Goal: Information Seeking & Learning: Find specific fact

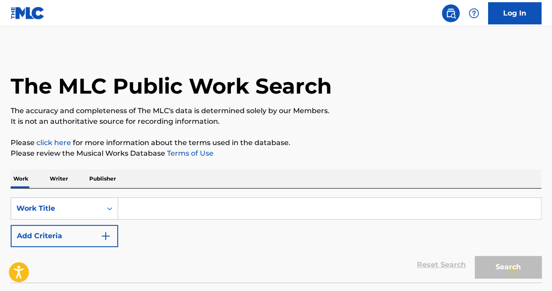
scroll to position [66, 0]
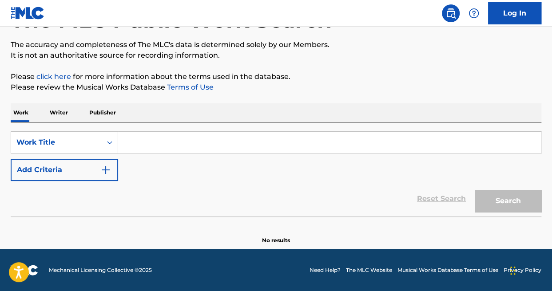
click at [150, 136] on input "Search Form" at bounding box center [329, 142] width 423 height 21
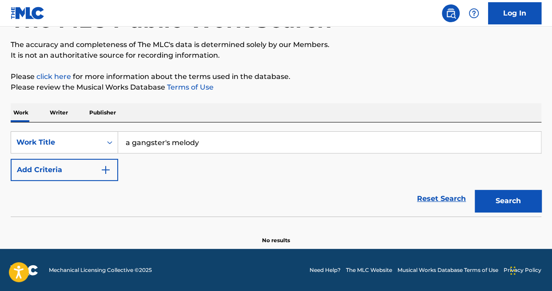
type input "a gangster's melody"
click at [501, 195] on button "Search" at bounding box center [508, 201] width 67 height 22
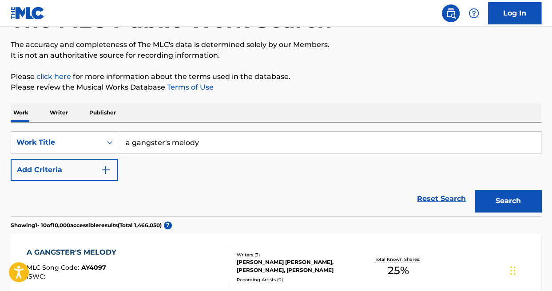
scroll to position [257, 0]
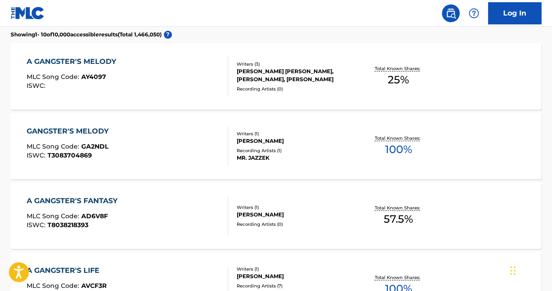
click at [194, 103] on div "A GANGSTER'S MELODY MLC Song Code : AY4097 ISWC : Writers ( 3 ) [PERSON_NAME] […" at bounding box center [276, 76] width 531 height 67
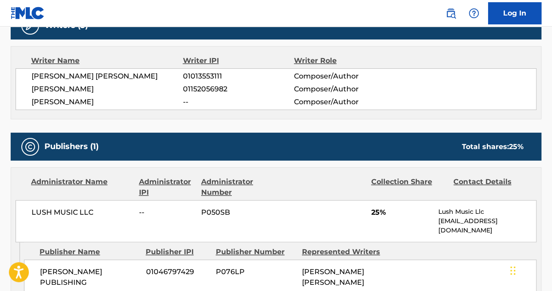
scroll to position [302, 0]
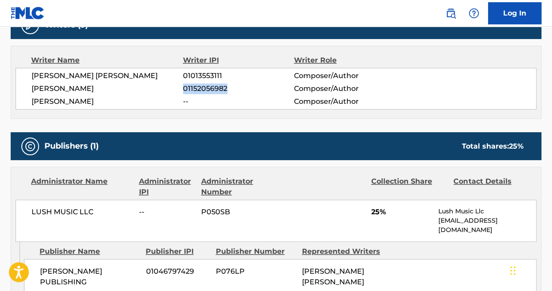
drag, startPoint x: 230, startPoint y: 89, endPoint x: 181, endPoint y: 92, distance: 48.9
click at [181, 92] on div "[PERSON_NAME] 01152056982 Composer/Author" at bounding box center [284, 89] width 505 height 11
copy div "01152056982"
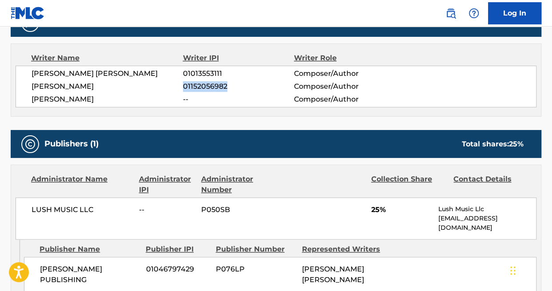
scroll to position [307, 0]
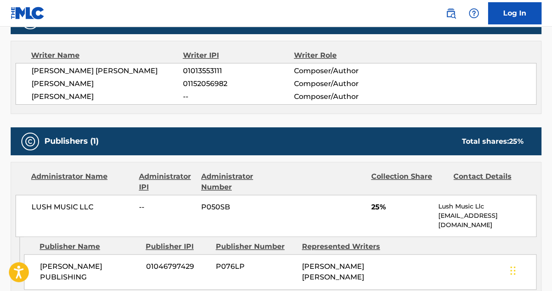
click at [372, 218] on div "LUSH MUSIC LLC -- P050SB 25% Lush Music Llc [EMAIL_ADDRESS][DOMAIN_NAME]" at bounding box center [276, 216] width 521 height 42
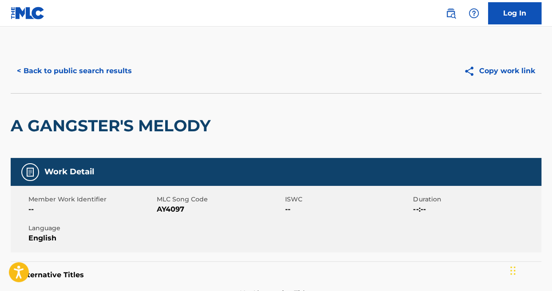
click at [84, 69] on button "< Back to public search results" at bounding box center [75, 71] width 128 height 22
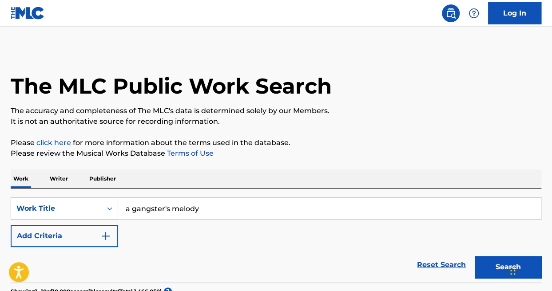
click at [54, 170] on p "Writer" at bounding box center [59, 179] width 24 height 19
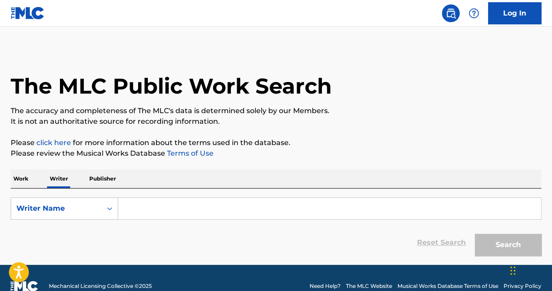
click at [175, 208] on input "Search Form" at bounding box center [329, 208] width 423 height 21
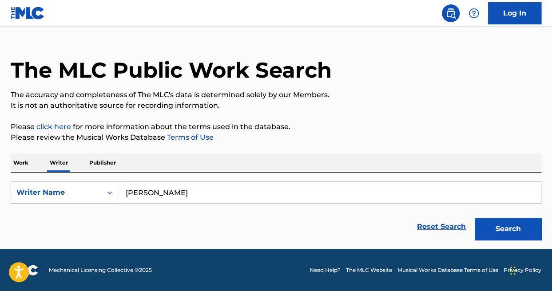
scroll to position [16, 0]
type input "[PERSON_NAME]"
click at [499, 222] on button "Search" at bounding box center [508, 229] width 67 height 22
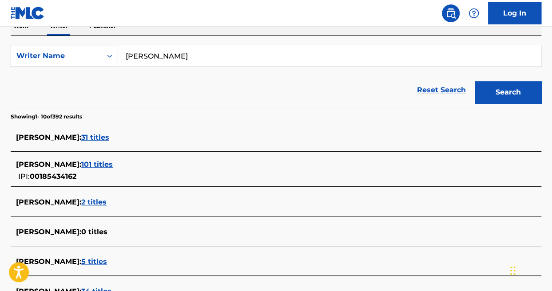
scroll to position [152, 0]
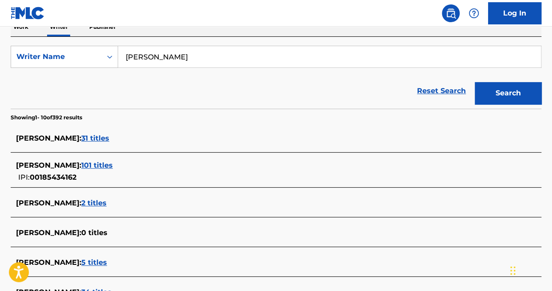
click at [109, 164] on span "101 titles" at bounding box center [97, 165] width 32 height 8
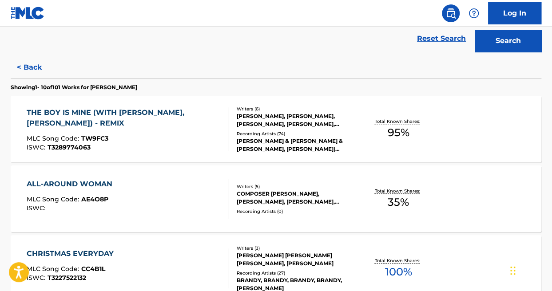
scroll to position [204, 0]
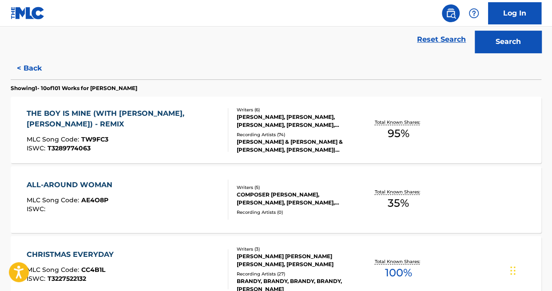
click at [141, 194] on div "ALL-AROUND WOMAN MLC Song Code : AE4O8P ISWC :" at bounding box center [128, 200] width 202 height 40
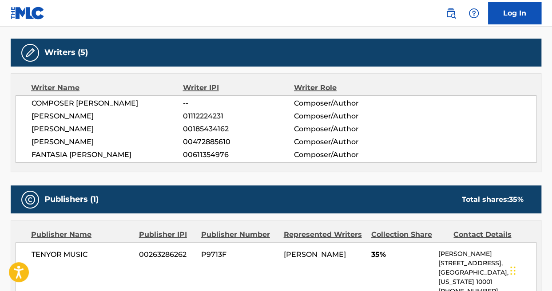
scroll to position [275, 0]
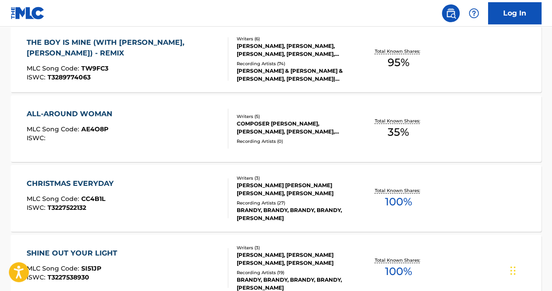
click at [136, 70] on div "MLC Song Code : TW9FC3" at bounding box center [124, 69] width 194 height 9
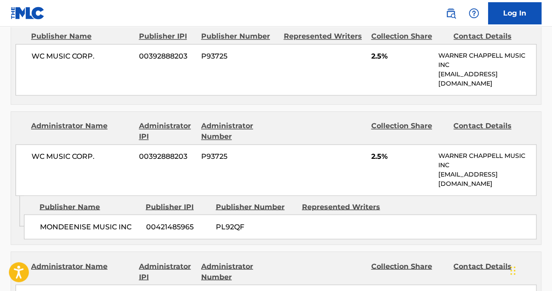
scroll to position [627, 0]
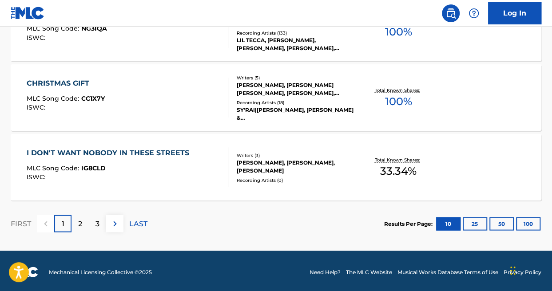
scroll to position [794, 0]
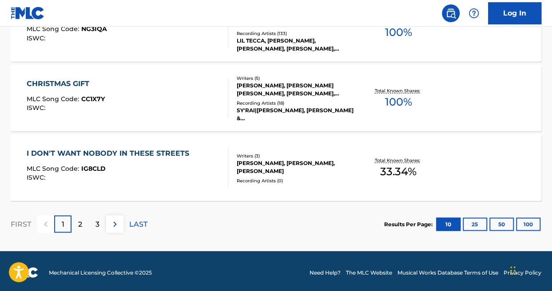
click at [165, 186] on div "I DON'T WANT NOBODY IN THESE STREETS MLC Song Code : IG8CLD ISWC :" at bounding box center [110, 168] width 167 height 40
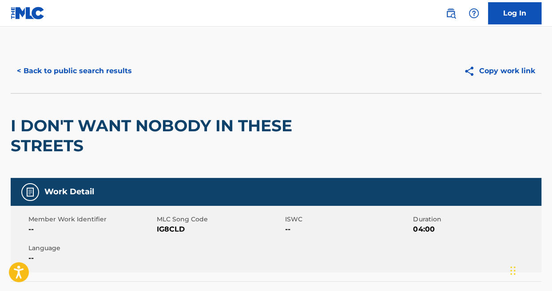
scroll to position [383, 0]
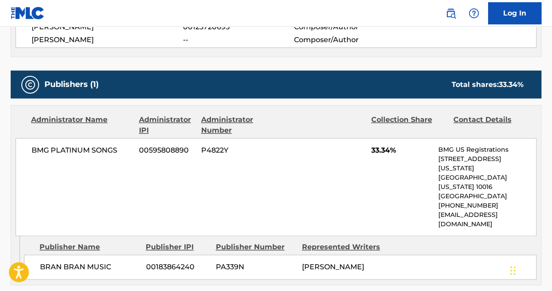
click at [22, 178] on div "BMG PLATINUM SONGS 00595808890 P4822Y 33.34% BMG US Registrations [STREET_ADDRE…" at bounding box center [276, 187] width 521 height 98
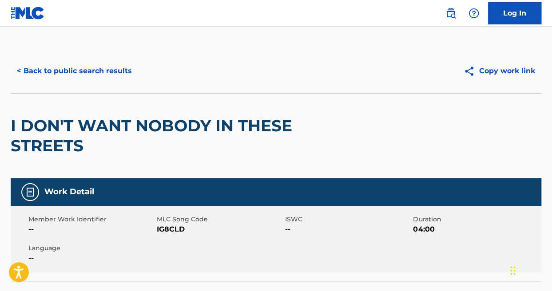
click at [80, 73] on button "< Back to public search results" at bounding box center [75, 71] width 128 height 22
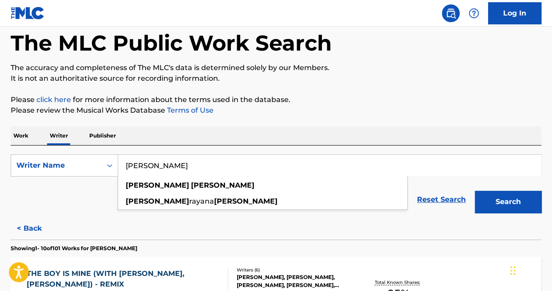
drag, startPoint x: 224, startPoint y: 162, endPoint x: 75, endPoint y: 152, distance: 150.1
click at [75, 152] on div "SearchWithCriteria4d22b6c6-f13e-4551-88aa-25ef150cf54b Writer Name [PERSON_NAME…" at bounding box center [276, 182] width 531 height 72
type input "[PERSON_NAME]"
click at [475, 191] on button "Search" at bounding box center [508, 202] width 67 height 22
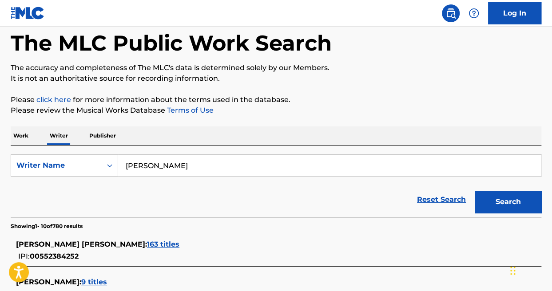
scroll to position [142, 0]
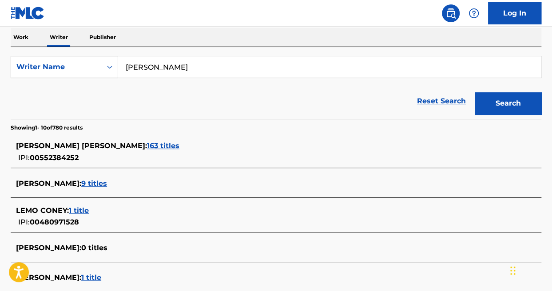
click at [95, 182] on span "9 titles" at bounding box center [94, 184] width 26 height 8
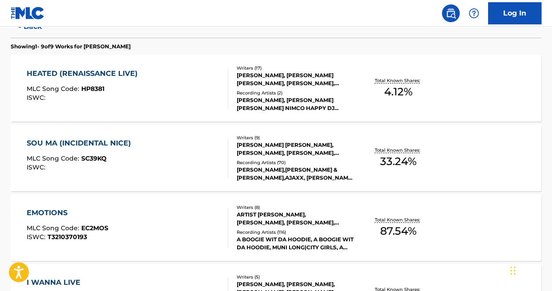
scroll to position [243, 0]
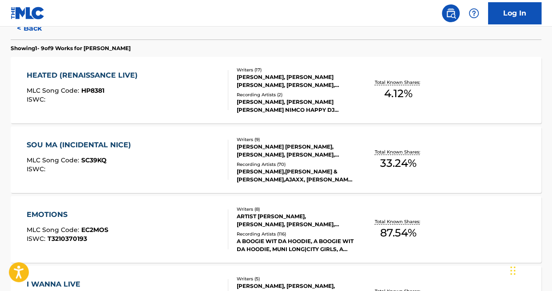
click at [128, 84] on div "HEATED (RENAISSANCE LIVE) MLC Song Code : HP8381 ISWC :" at bounding box center [85, 90] width 116 height 40
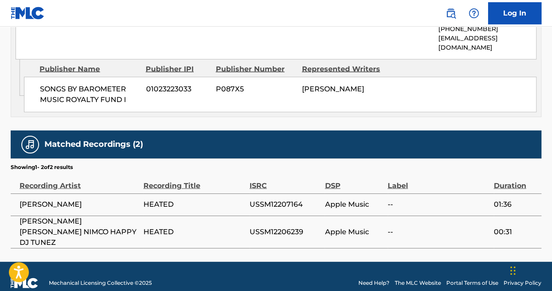
scroll to position [870, 0]
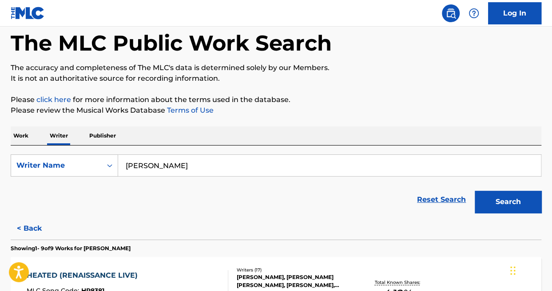
scroll to position [243, 0]
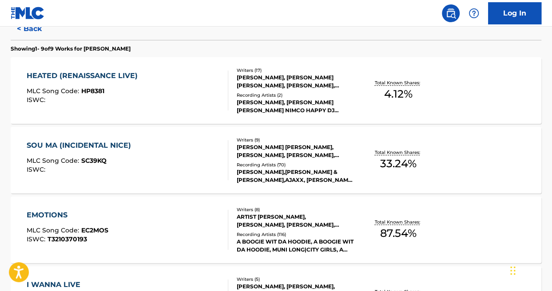
click at [138, 155] on div "SOU MA (INCIDENTAL NICE) MLC Song Code : SC39KQ ISWC :" at bounding box center [128, 160] width 202 height 40
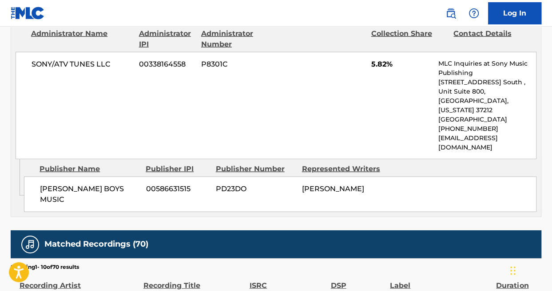
scroll to position [1087, 0]
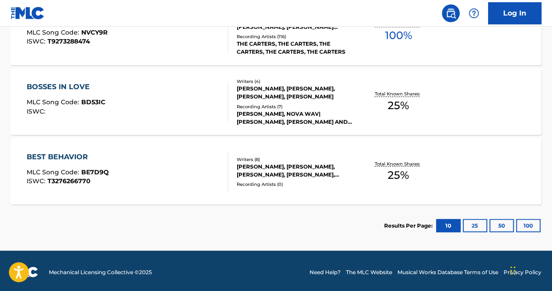
scroll to position [527, 0]
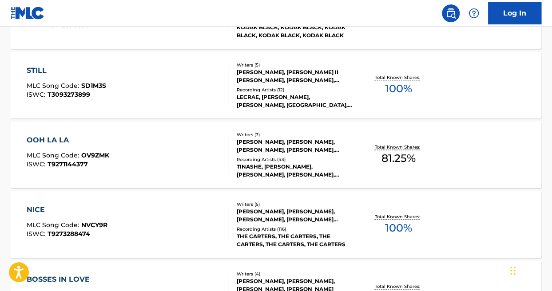
click at [162, 163] on div "OOH LA LA MLC Song Code : OV9ZMK ISWC : T9271144377" at bounding box center [128, 155] width 202 height 40
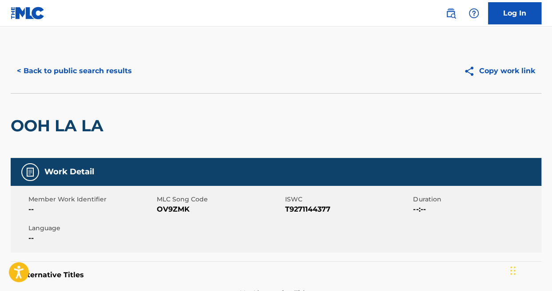
click at [162, 163] on div "Work Detail" at bounding box center [276, 172] width 531 height 28
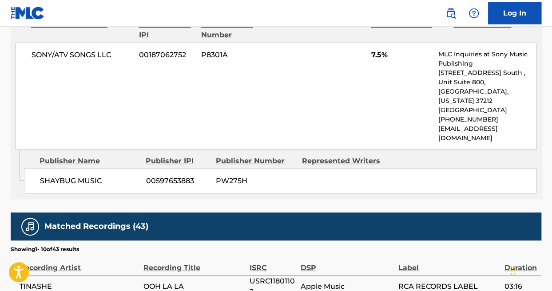
scroll to position [1566, 0]
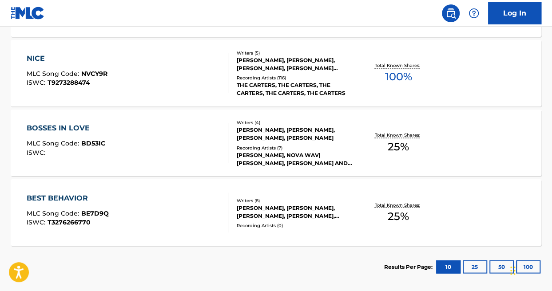
scroll to position [680, 0]
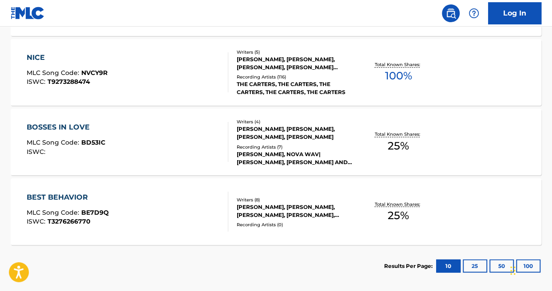
click at [180, 83] on div "NICE MLC Song Code : NVCY9R ISWC : T9273288474" at bounding box center [128, 72] width 202 height 40
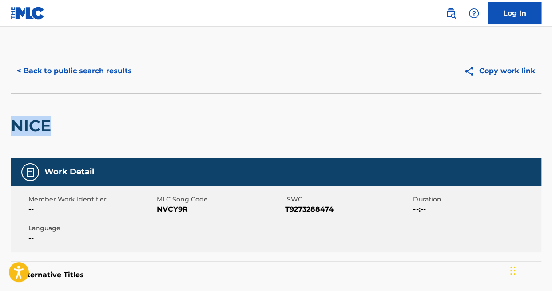
drag, startPoint x: 49, startPoint y: 123, endPoint x: 8, endPoint y: 122, distance: 41.3
copy h2 "NICE"
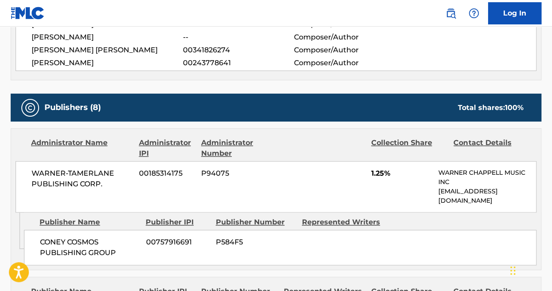
scroll to position [367, 0]
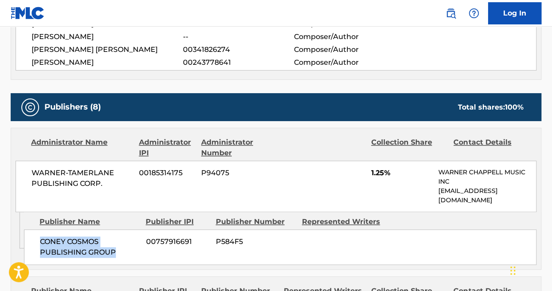
drag, startPoint x: 117, startPoint y: 253, endPoint x: 34, endPoint y: 240, distance: 84.5
click at [34, 240] on div "CONEY COSMOS PUBLISHING GROUP 00757916691 P584F5" at bounding box center [280, 248] width 513 height 36
copy span "CONEY COSMOS PUBLISHING GROUP"
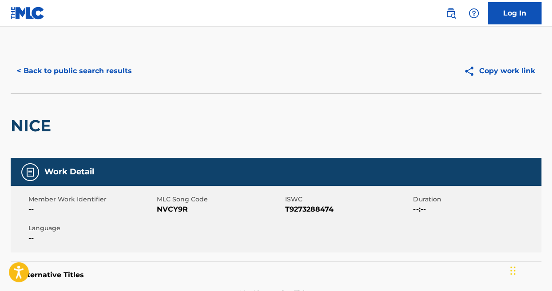
click at [95, 73] on button "< Back to public search results" at bounding box center [75, 71] width 128 height 22
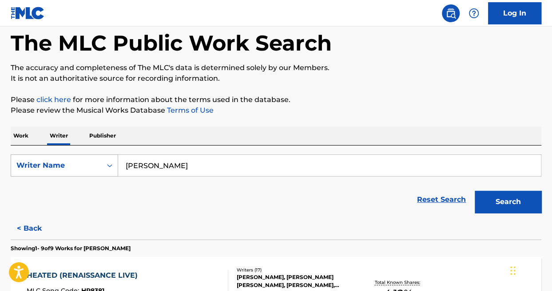
drag, startPoint x: 184, startPoint y: 172, endPoint x: 92, endPoint y: 156, distance: 93.3
click at [92, 156] on div "SearchWithCriteria4d22b6c6-f13e-4551-88aa-25ef150cf54b Writer Name [PERSON_NAME]" at bounding box center [276, 166] width 531 height 22
type input "j"
click at [475, 191] on button "Search" at bounding box center [508, 202] width 67 height 22
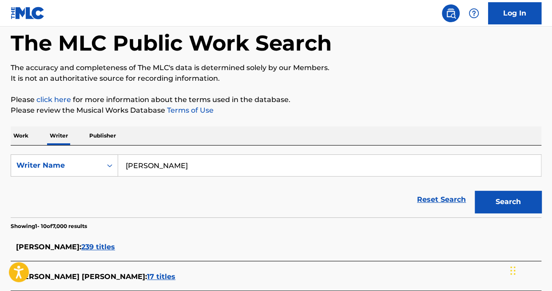
click at [177, 167] on input "[PERSON_NAME]" at bounding box center [329, 165] width 423 height 21
click at [475, 191] on button "Search" at bounding box center [508, 202] width 67 height 22
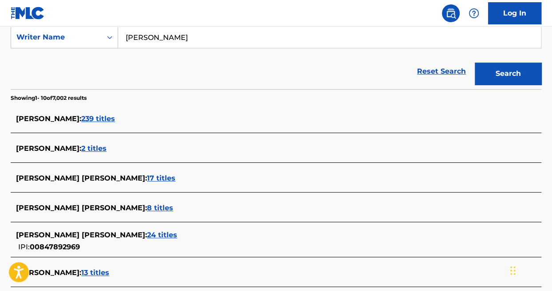
scroll to position [172, 0]
click at [150, 39] on input "[PERSON_NAME]" at bounding box center [329, 36] width 423 height 21
type input "[PERSON_NAME]"
click at [475, 62] on button "Search" at bounding box center [508, 73] width 67 height 22
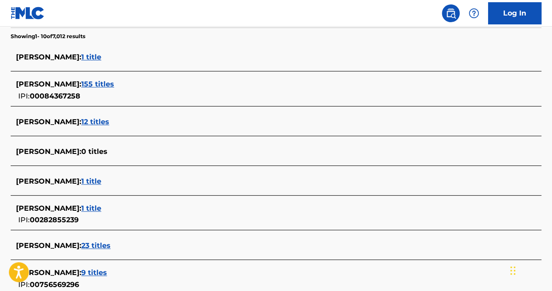
scroll to position [233, 0]
click at [99, 182] on span "1 title" at bounding box center [91, 182] width 20 height 8
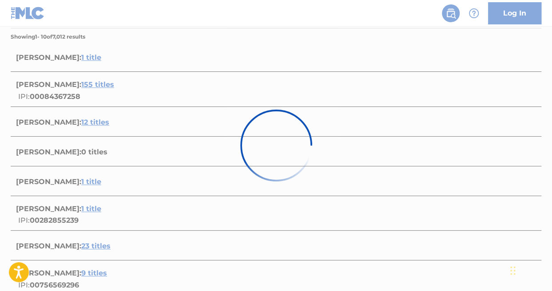
scroll to position [164, 0]
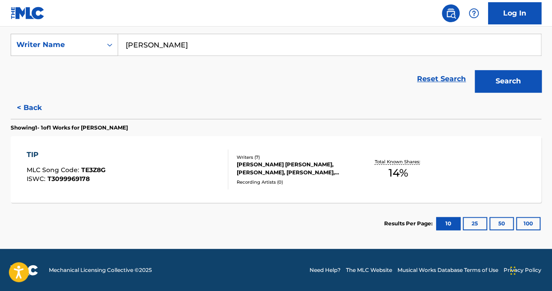
click at [207, 175] on div "TIP MLC Song Code : TE3Z8G ISWC : T3099969178" at bounding box center [128, 170] width 202 height 40
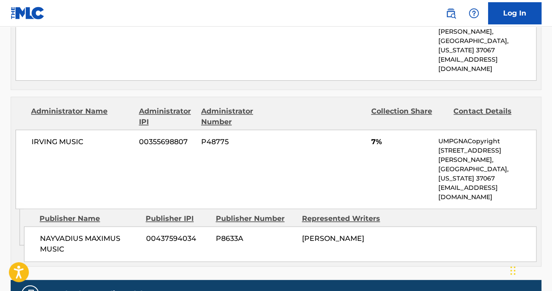
scroll to position [541, 0]
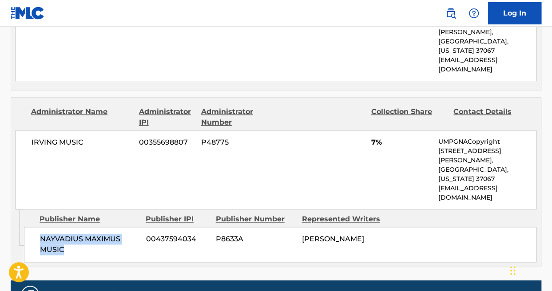
drag, startPoint x: 67, startPoint y: 213, endPoint x: 41, endPoint y: 200, distance: 29.4
click at [41, 234] on span "NAYVADIUS MAXIMUS MUSIC" at bounding box center [89, 244] width 99 height 21
copy span "NAYVADIUS MAXIMUS MUSIC"
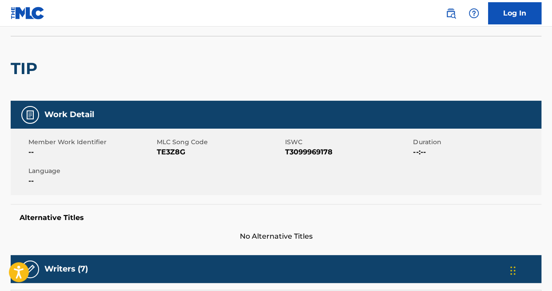
scroll to position [0, 0]
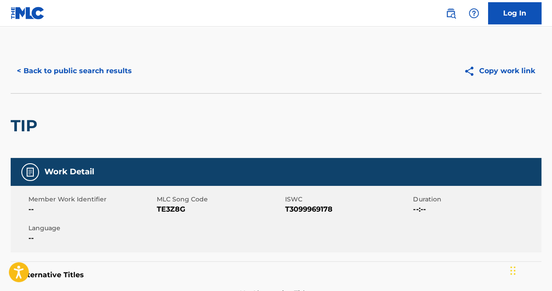
click at [75, 71] on button "< Back to public search results" at bounding box center [75, 71] width 128 height 22
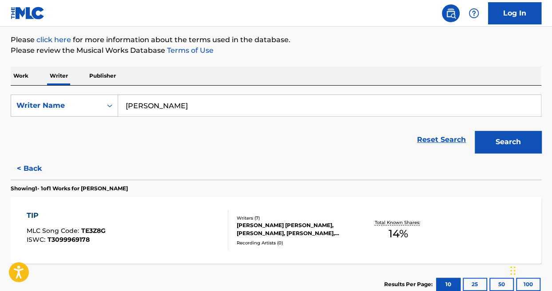
scroll to position [100, 0]
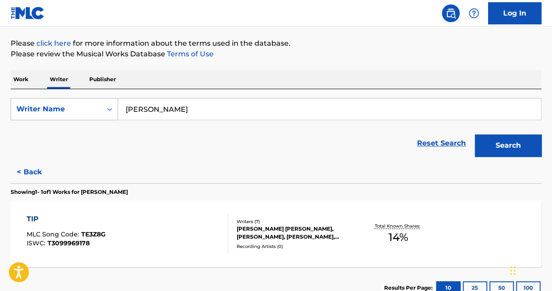
drag, startPoint x: 143, startPoint y: 107, endPoint x: 106, endPoint y: 109, distance: 37.4
click at [106, 109] on div "SearchWithCriteria4d22b6c6-f13e-4551-88aa-25ef150cf54b Writer Name [PERSON_NAME]" at bounding box center [276, 109] width 531 height 22
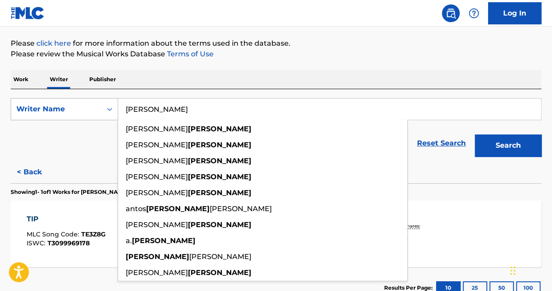
type input "[PERSON_NAME]"
click at [475, 135] on button "Search" at bounding box center [508, 146] width 67 height 22
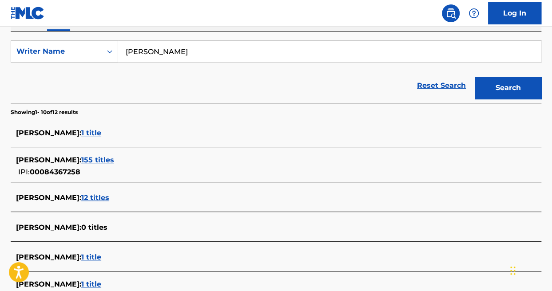
scroll to position [123, 0]
